Goal: Navigation & Orientation: Understand site structure

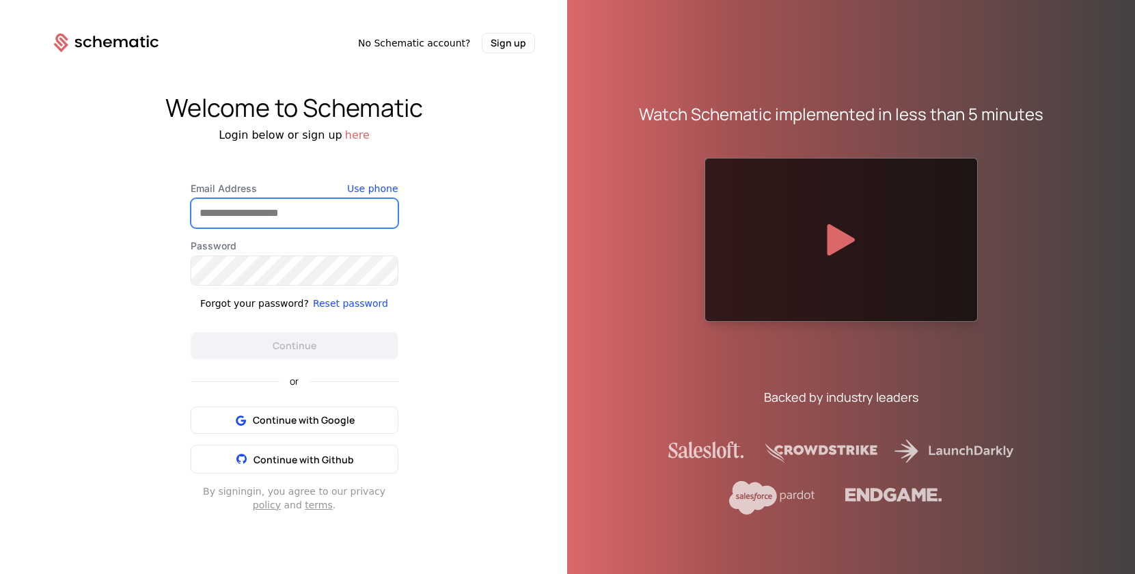
click at [281, 208] on input "Email Address" at bounding box center [294, 213] width 206 height 29
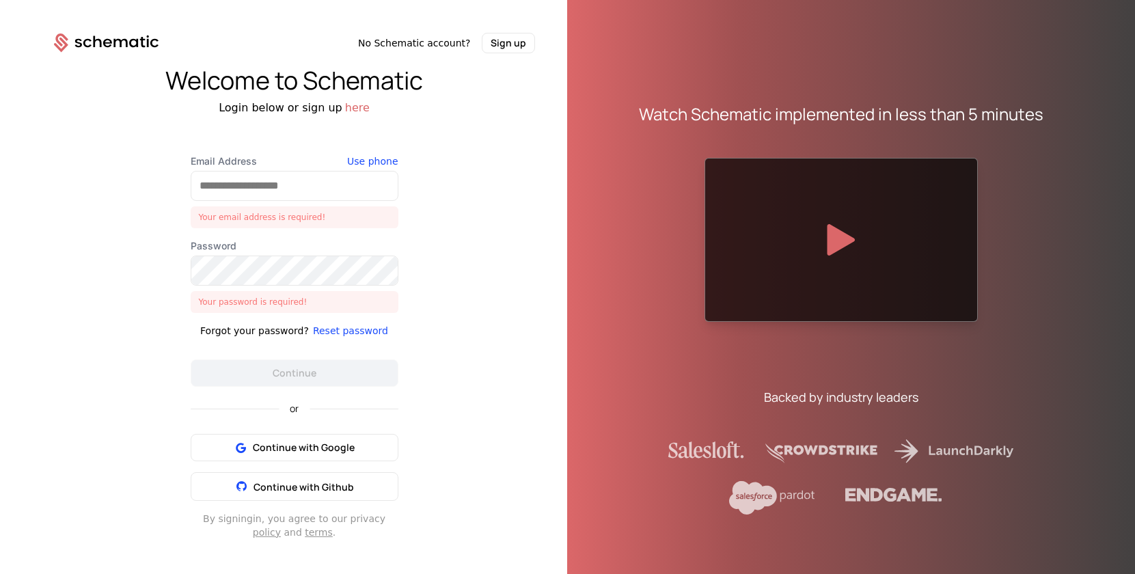
click at [170, 347] on div "Email Address Your email address is required! Use phone Password Your password …" at bounding box center [294, 346] width 273 height 385
click at [213, 187] on input "Email Address" at bounding box center [294, 186] width 206 height 29
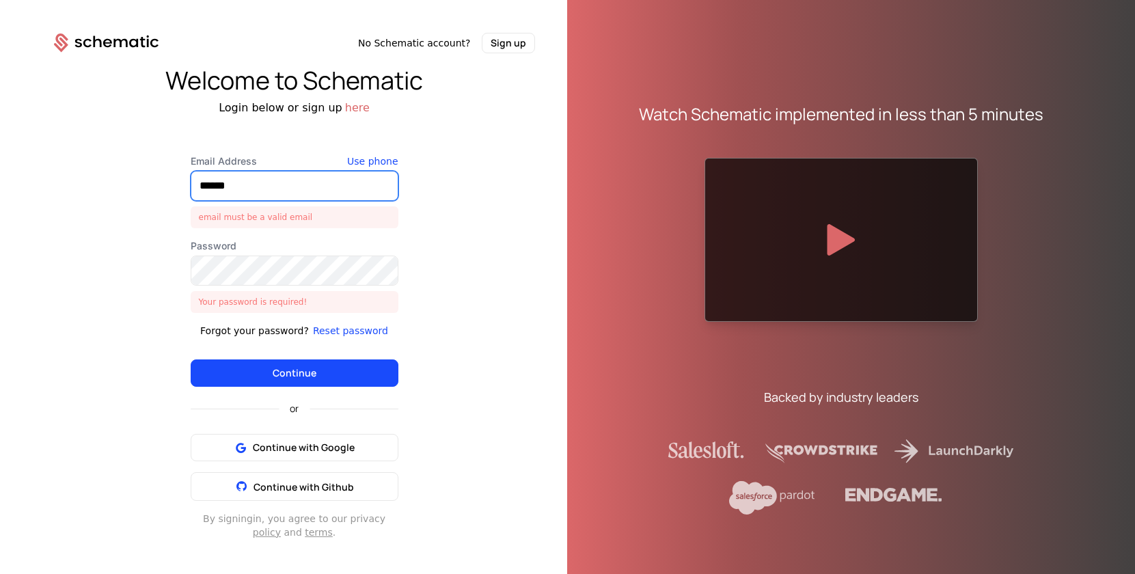
type input "**********"
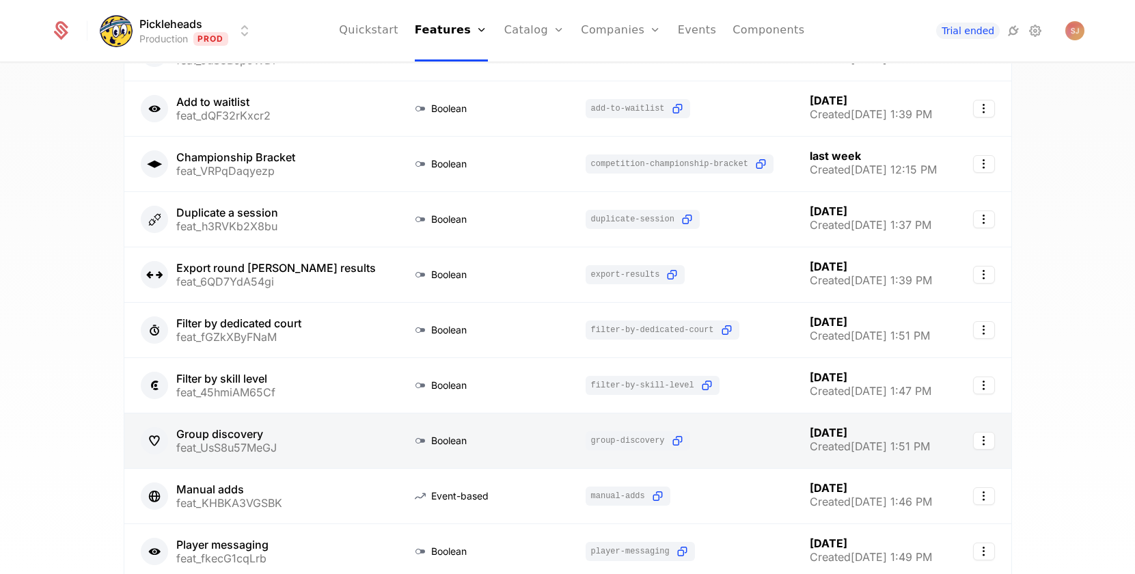
scroll to position [284, 0]
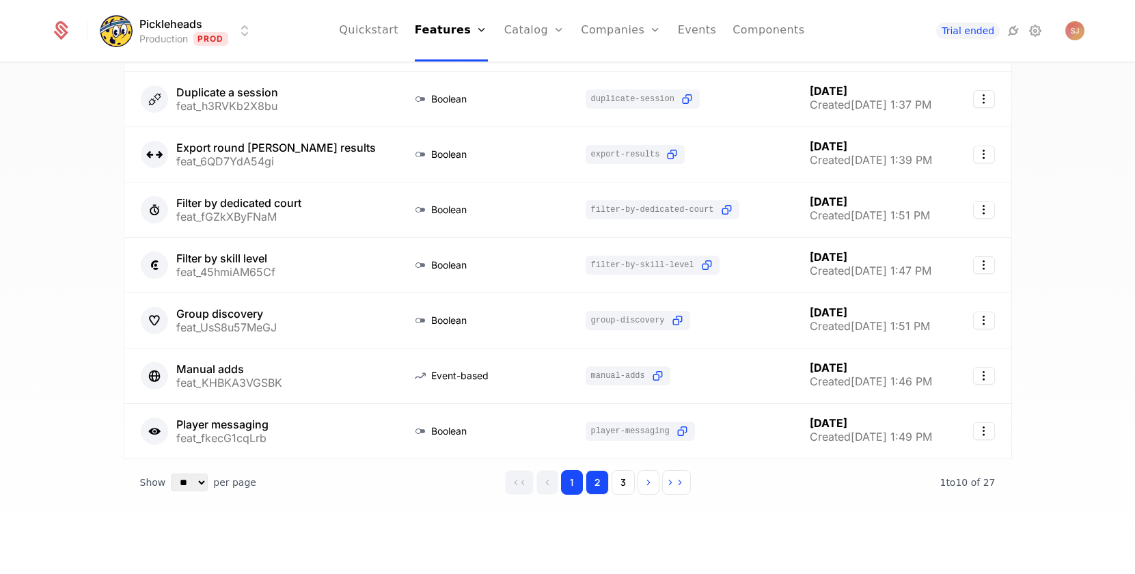
click at [605, 485] on button "2" at bounding box center [597, 482] width 23 height 25
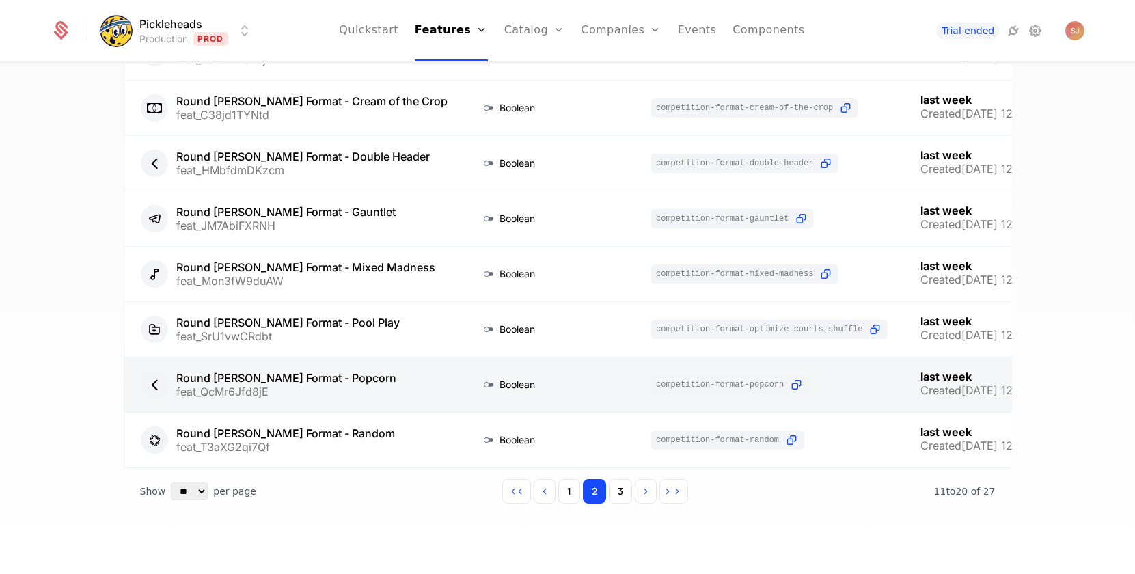
scroll to position [284, 0]
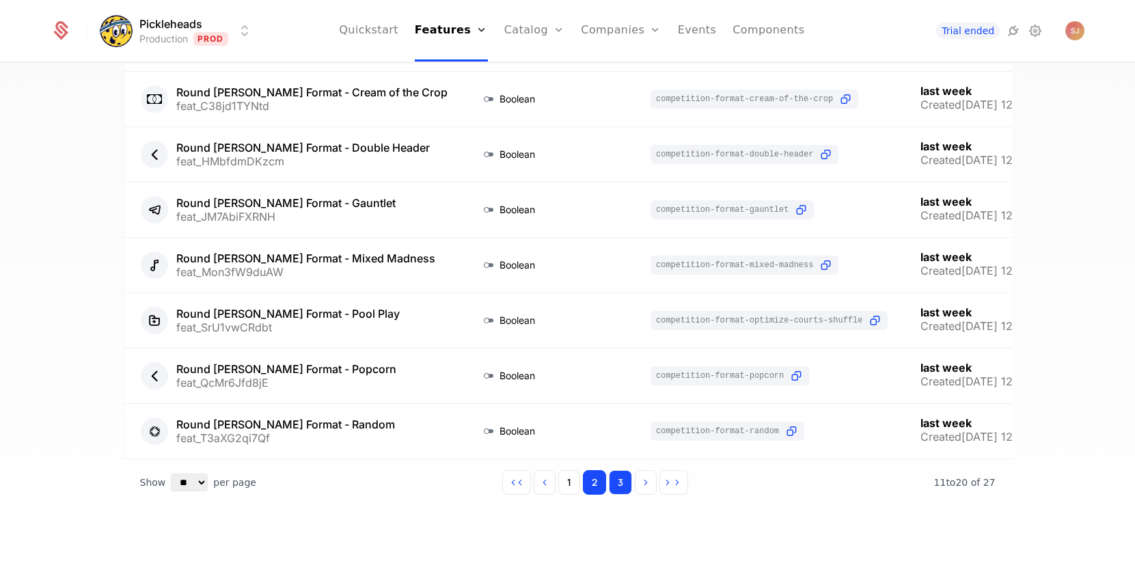
click at [619, 478] on button "3" at bounding box center [620, 482] width 23 height 25
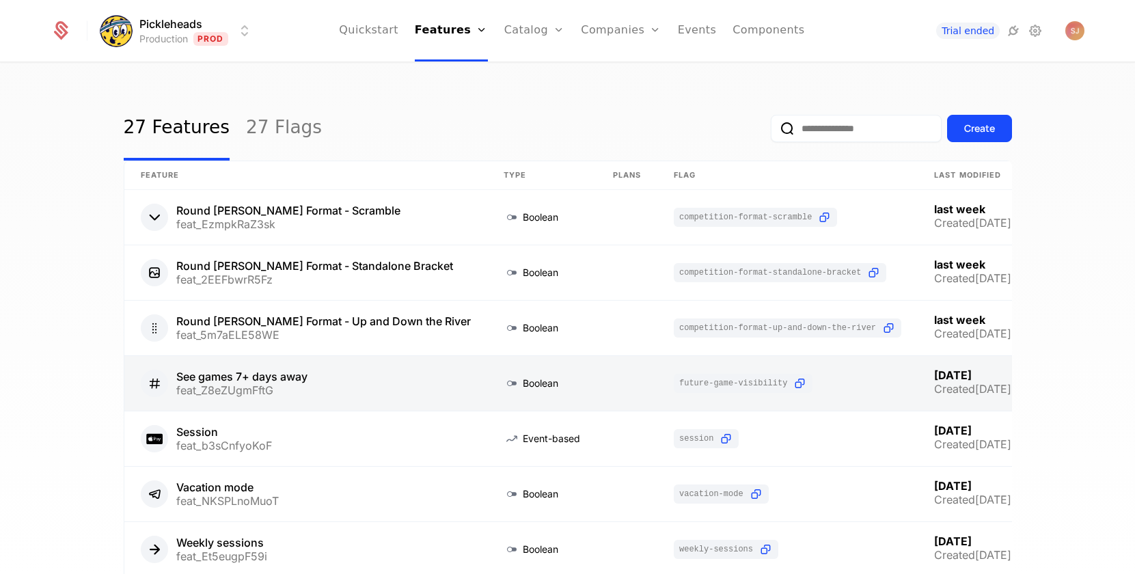
scroll to position [118, 0]
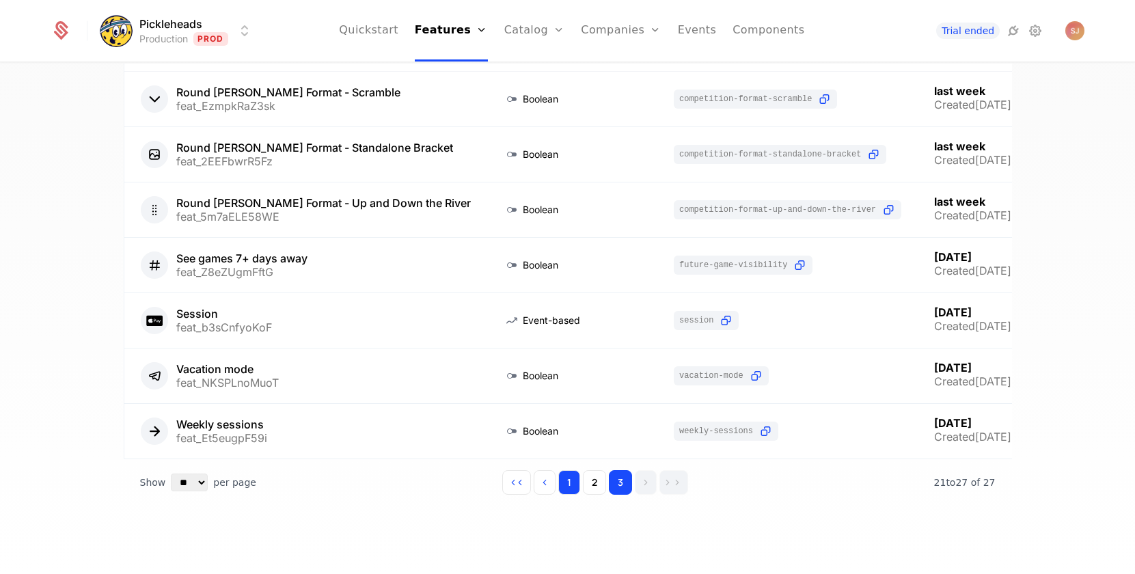
click at [573, 481] on button "1" at bounding box center [569, 482] width 22 height 25
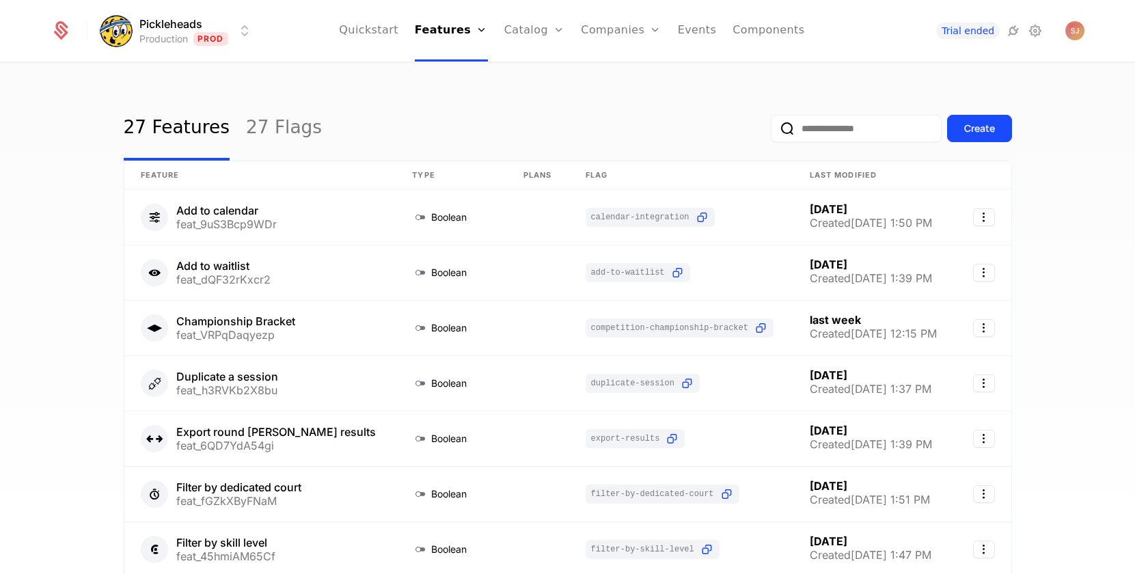
click at [545, 115] on div "27 Features 27 Flags Create" at bounding box center [568, 128] width 889 height 64
